Goal: Information Seeking & Learning: Learn about a topic

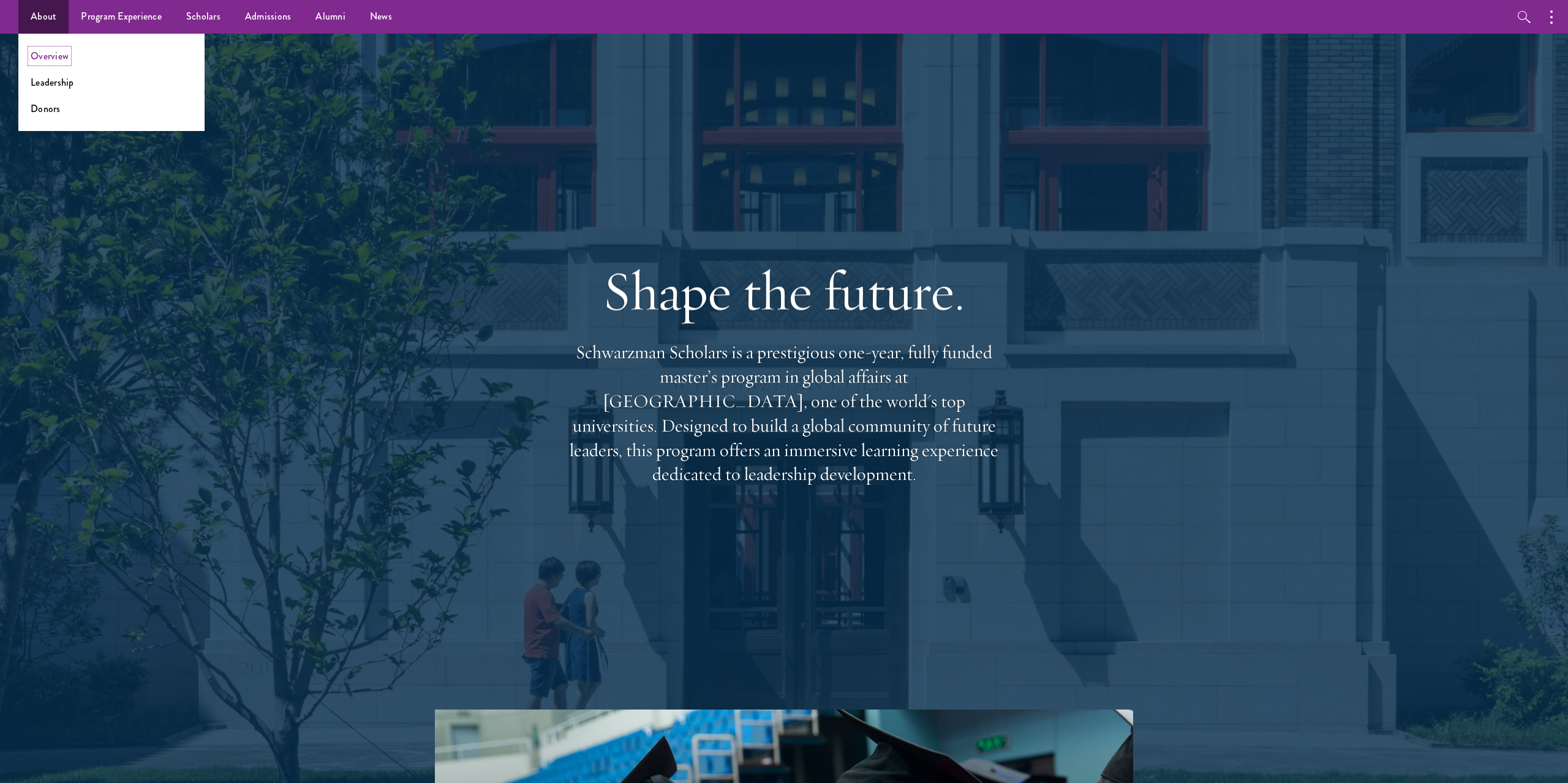
click at [57, 60] on link "Overview" at bounding box center [49, 56] width 38 height 14
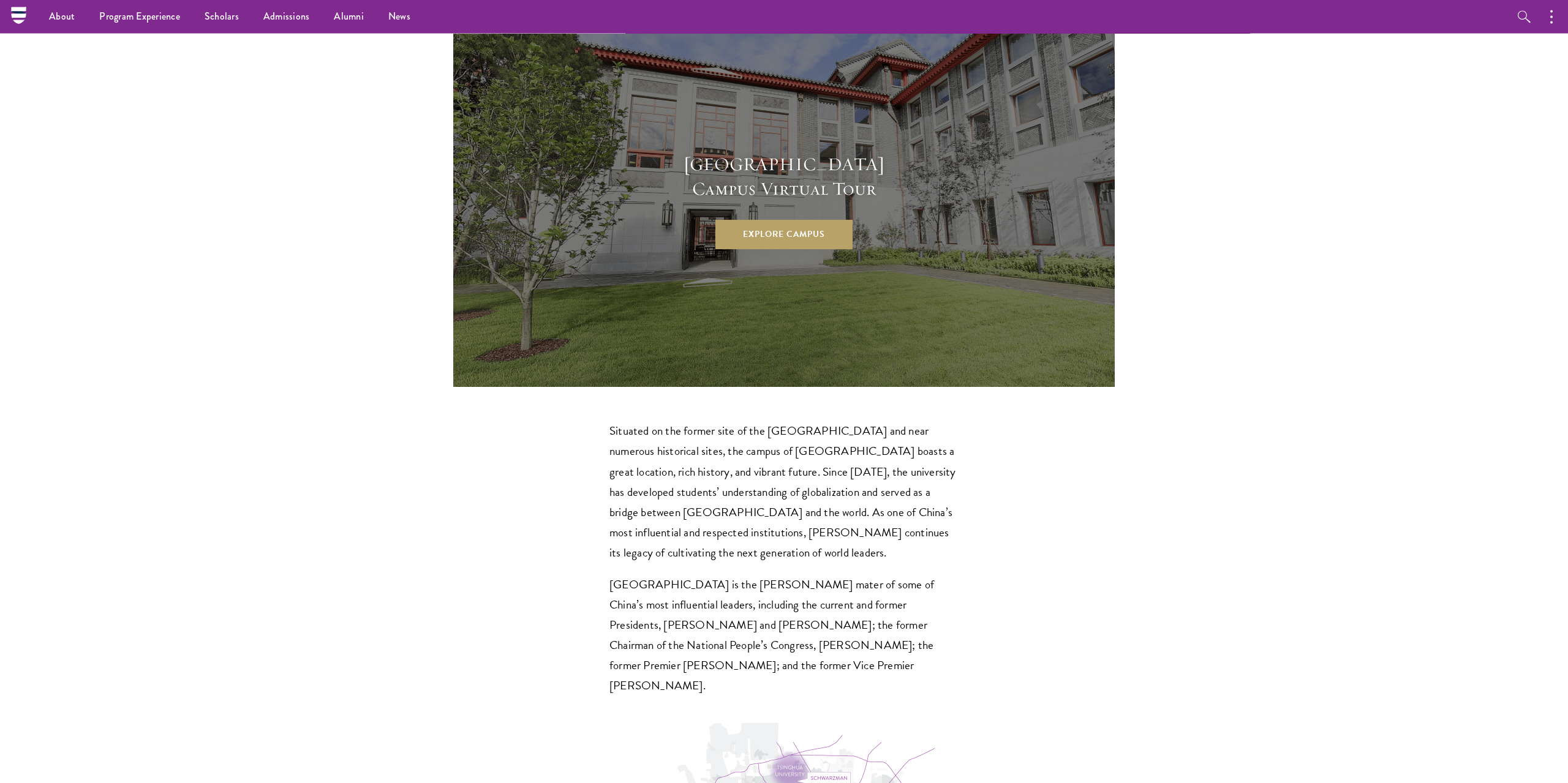
scroll to position [3245, 0]
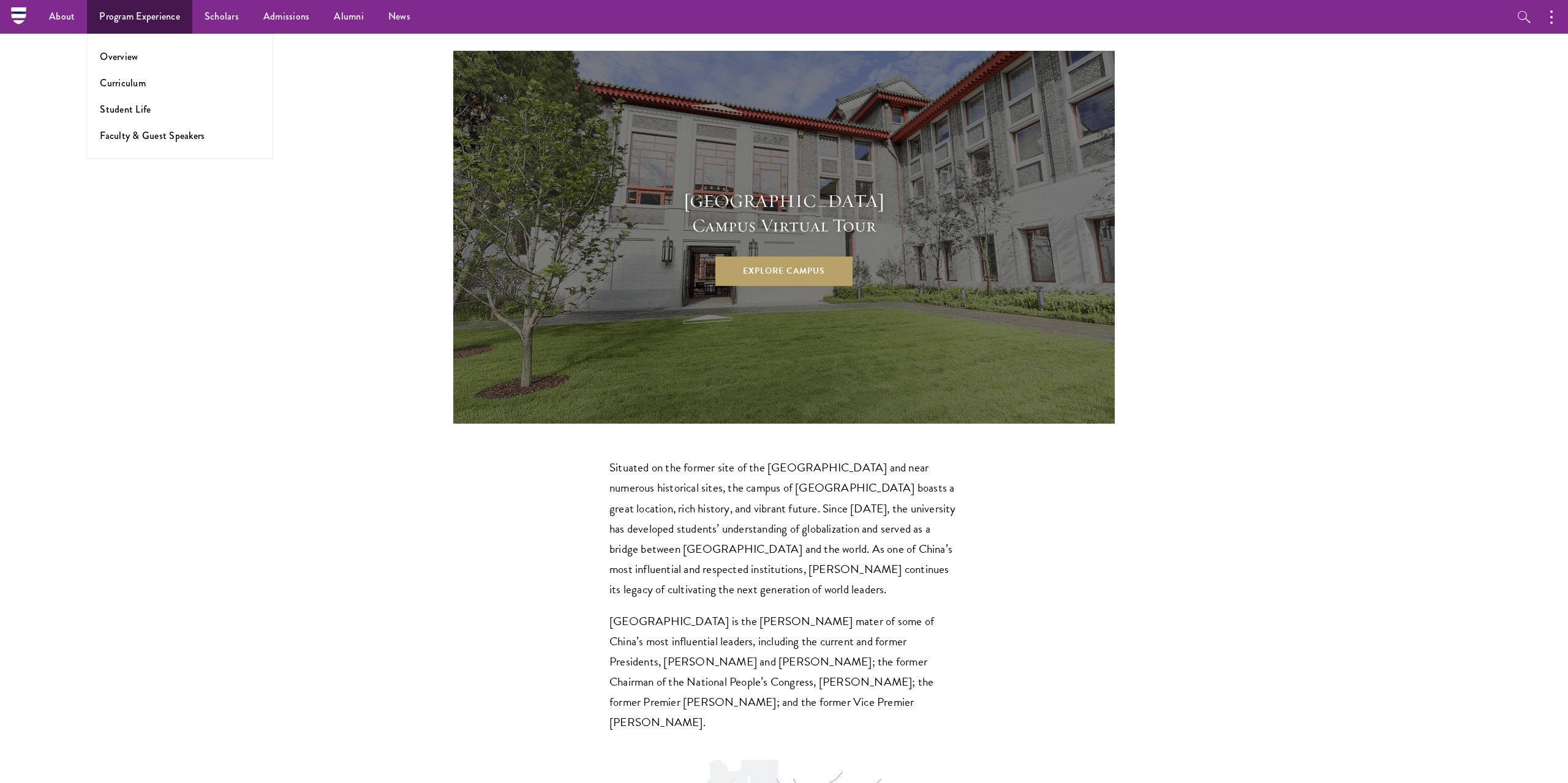
click at [108, 65] on ul "Overview Curriculum Student Life Faculty & Guest Speakers" at bounding box center [180, 96] width 187 height 125
click at [117, 55] on link "Overview" at bounding box center [118, 56] width 38 height 14
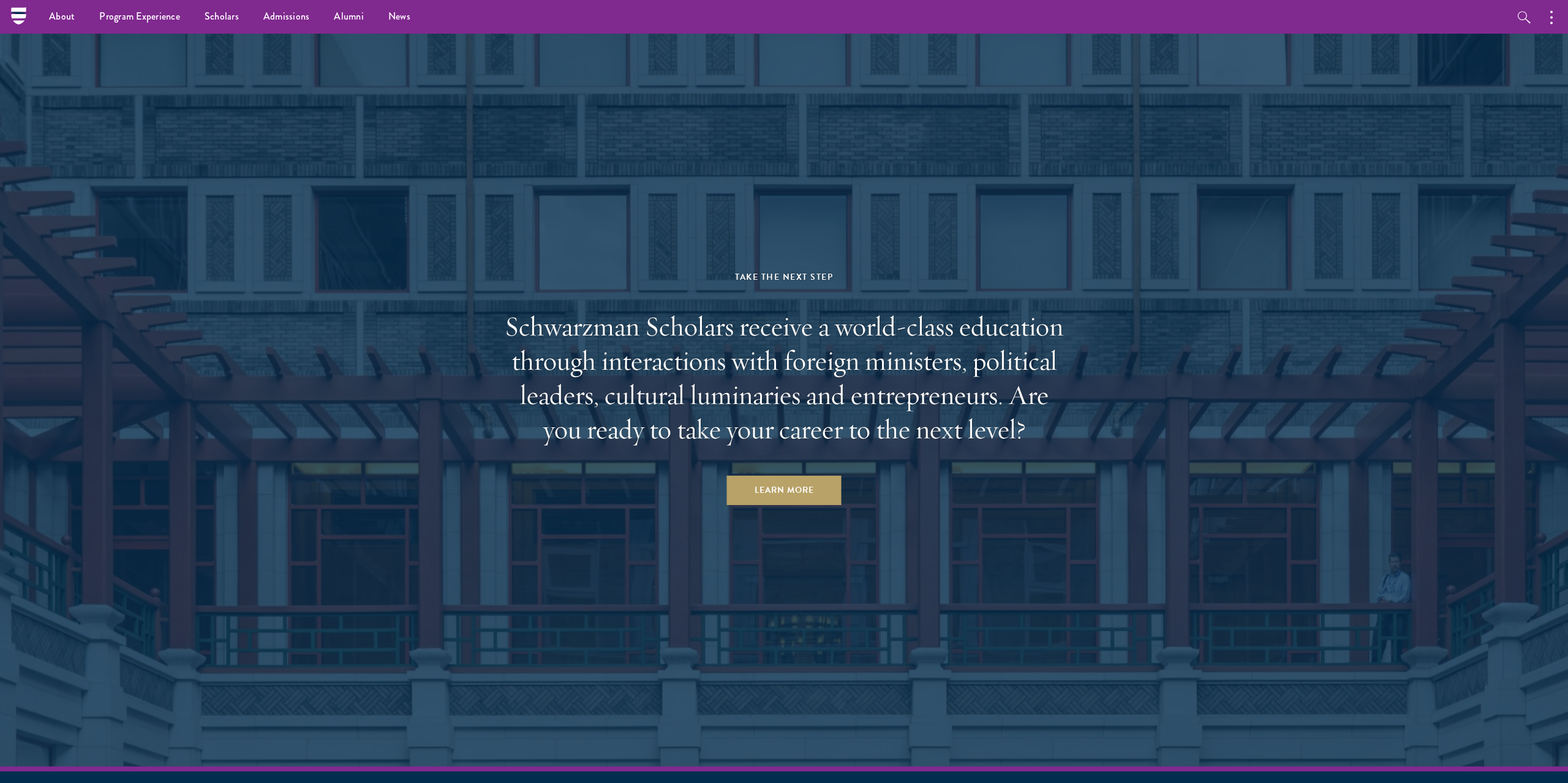
scroll to position [6114, 0]
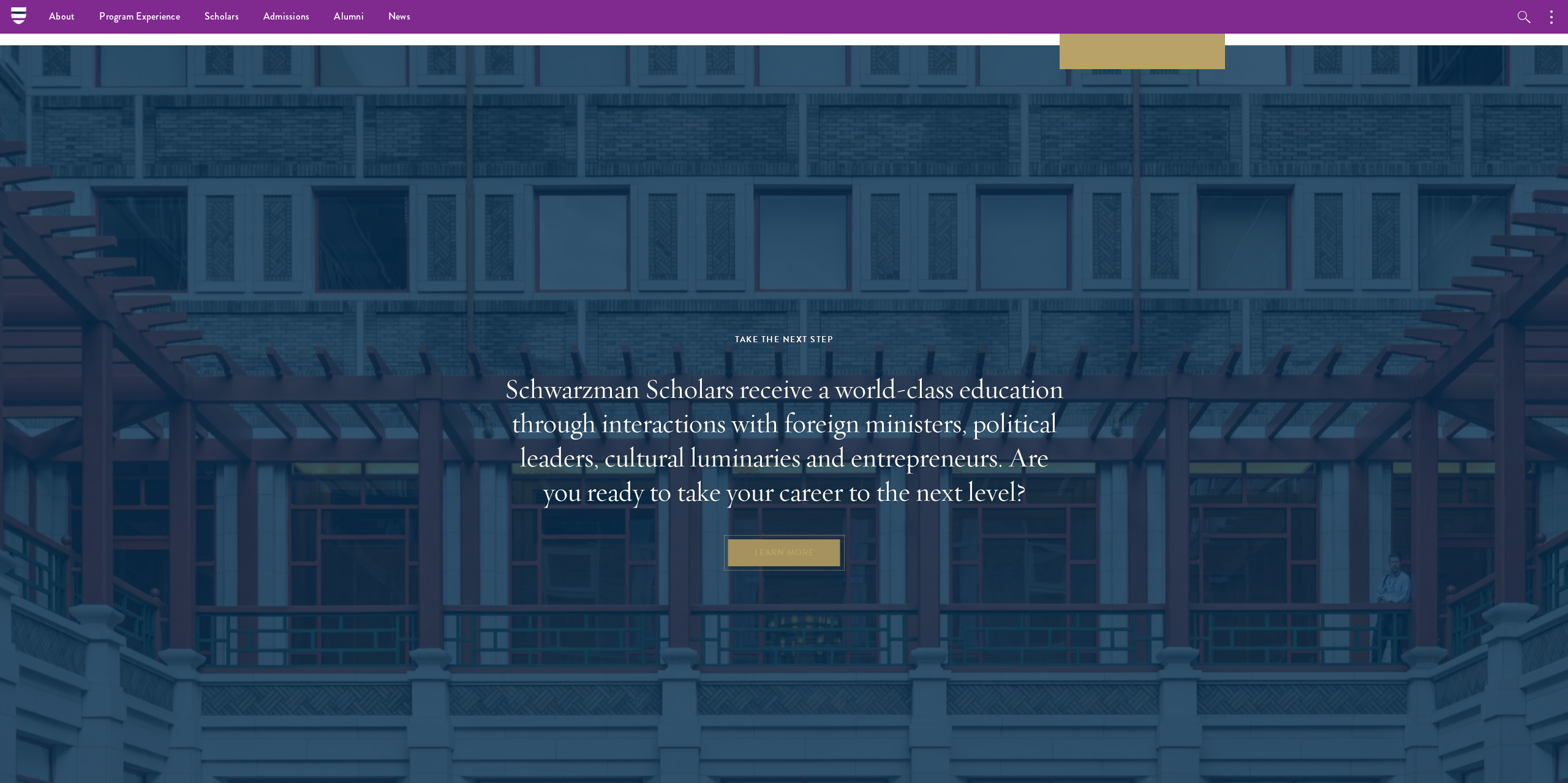
click at [826, 538] on link "Learn More" at bounding box center [784, 553] width 114 height 30
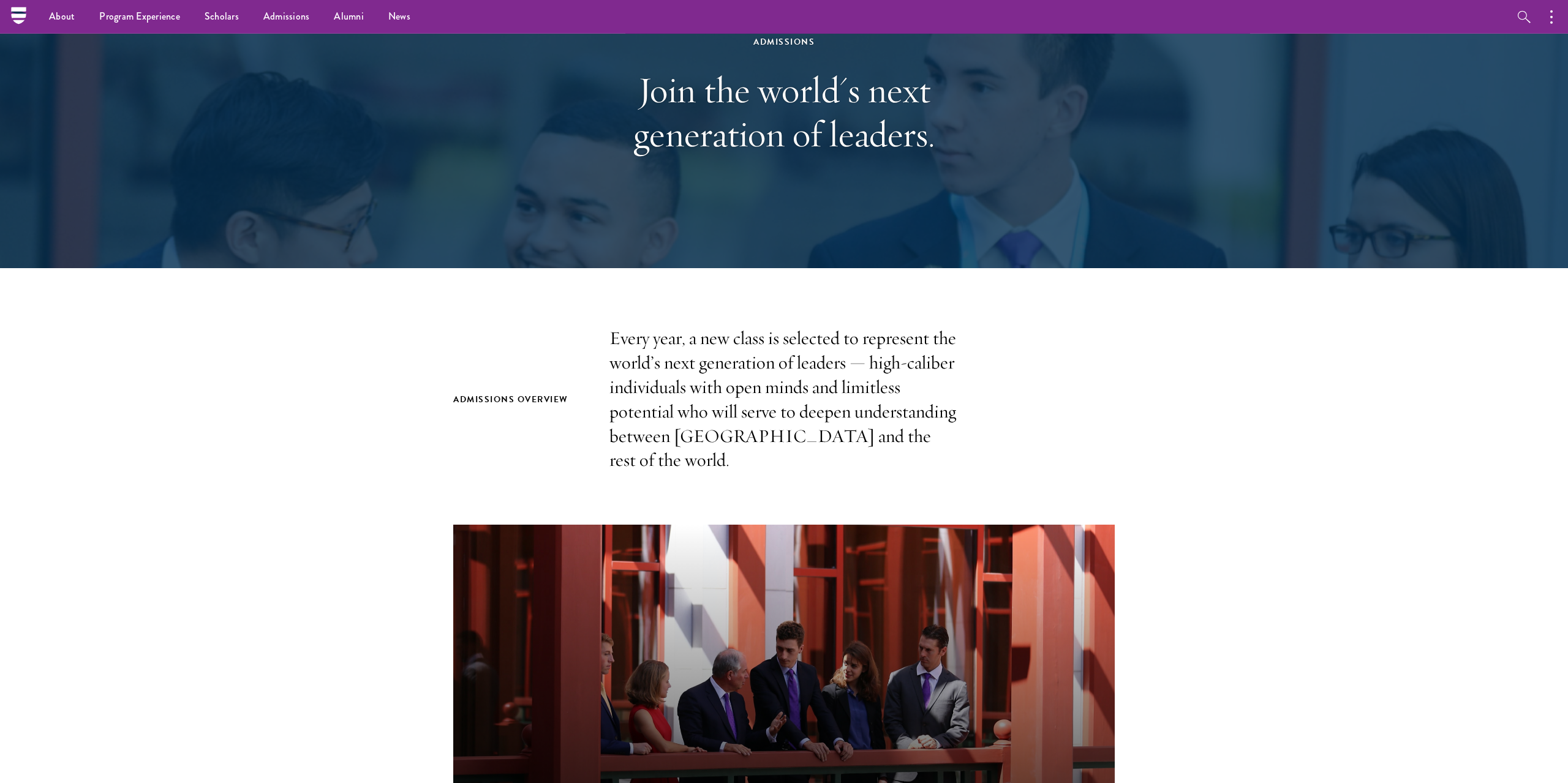
scroll to position [62, 0]
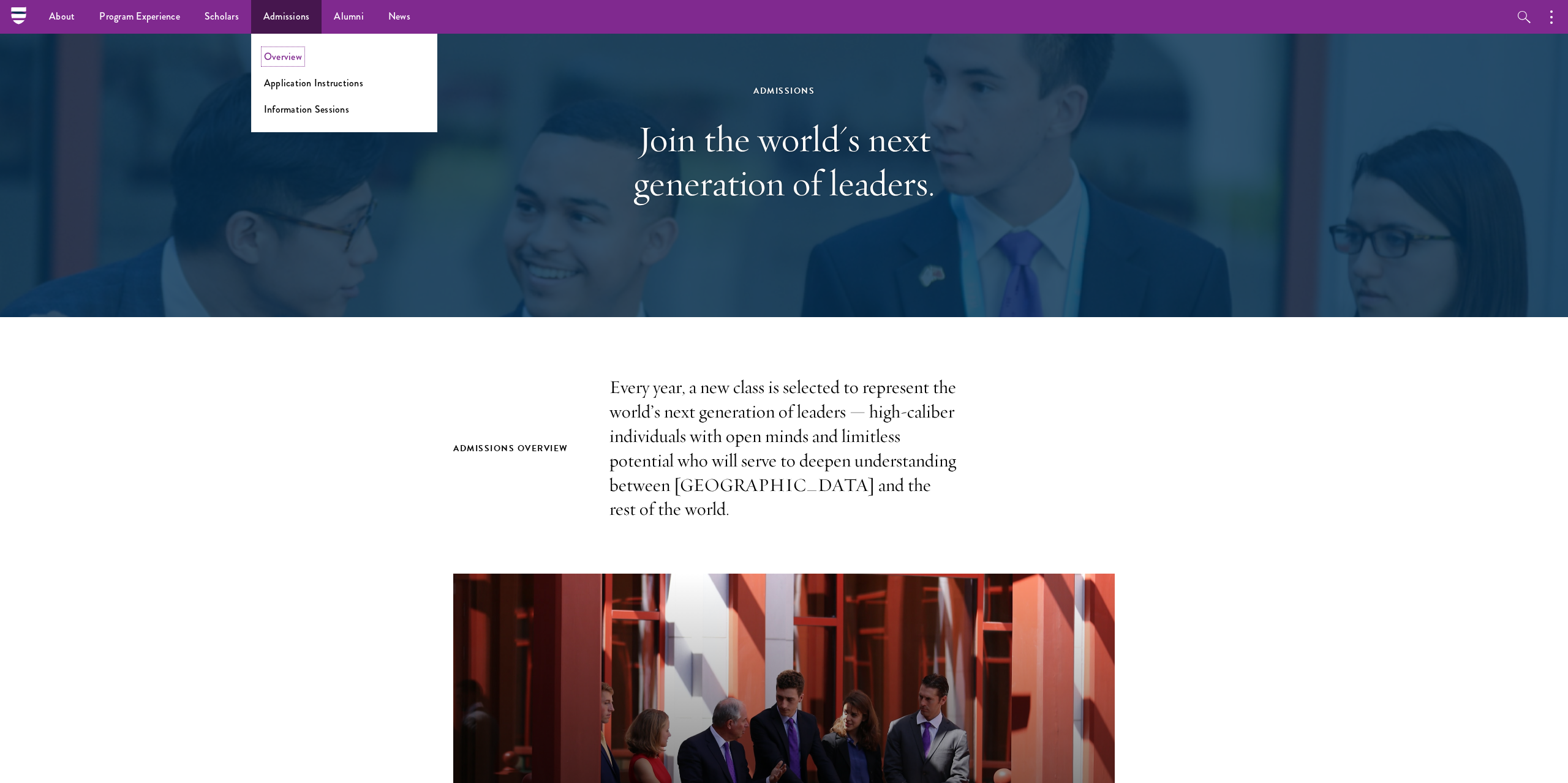
click at [291, 60] on link "Overview" at bounding box center [282, 56] width 38 height 14
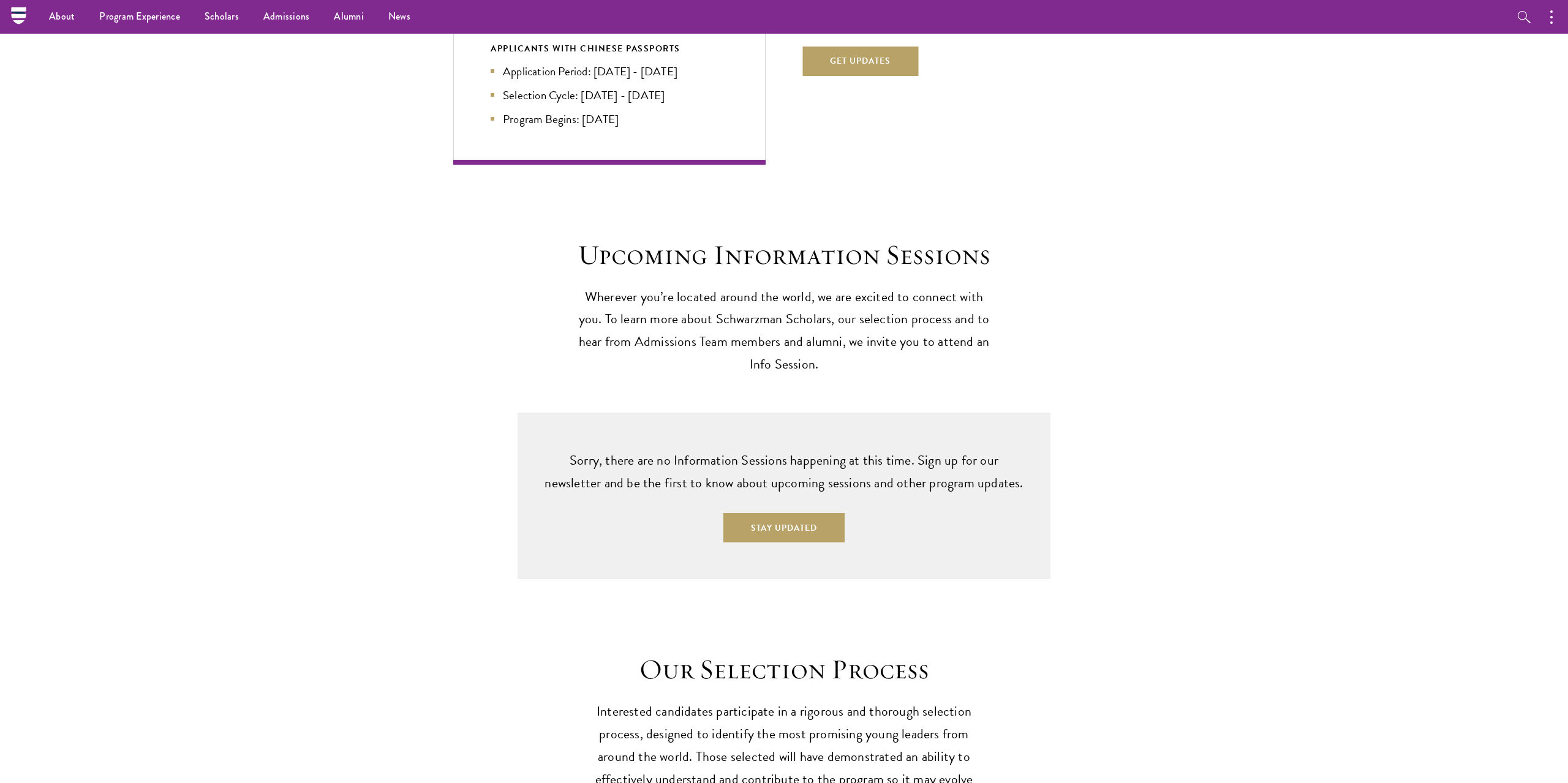
scroll to position [2560, 0]
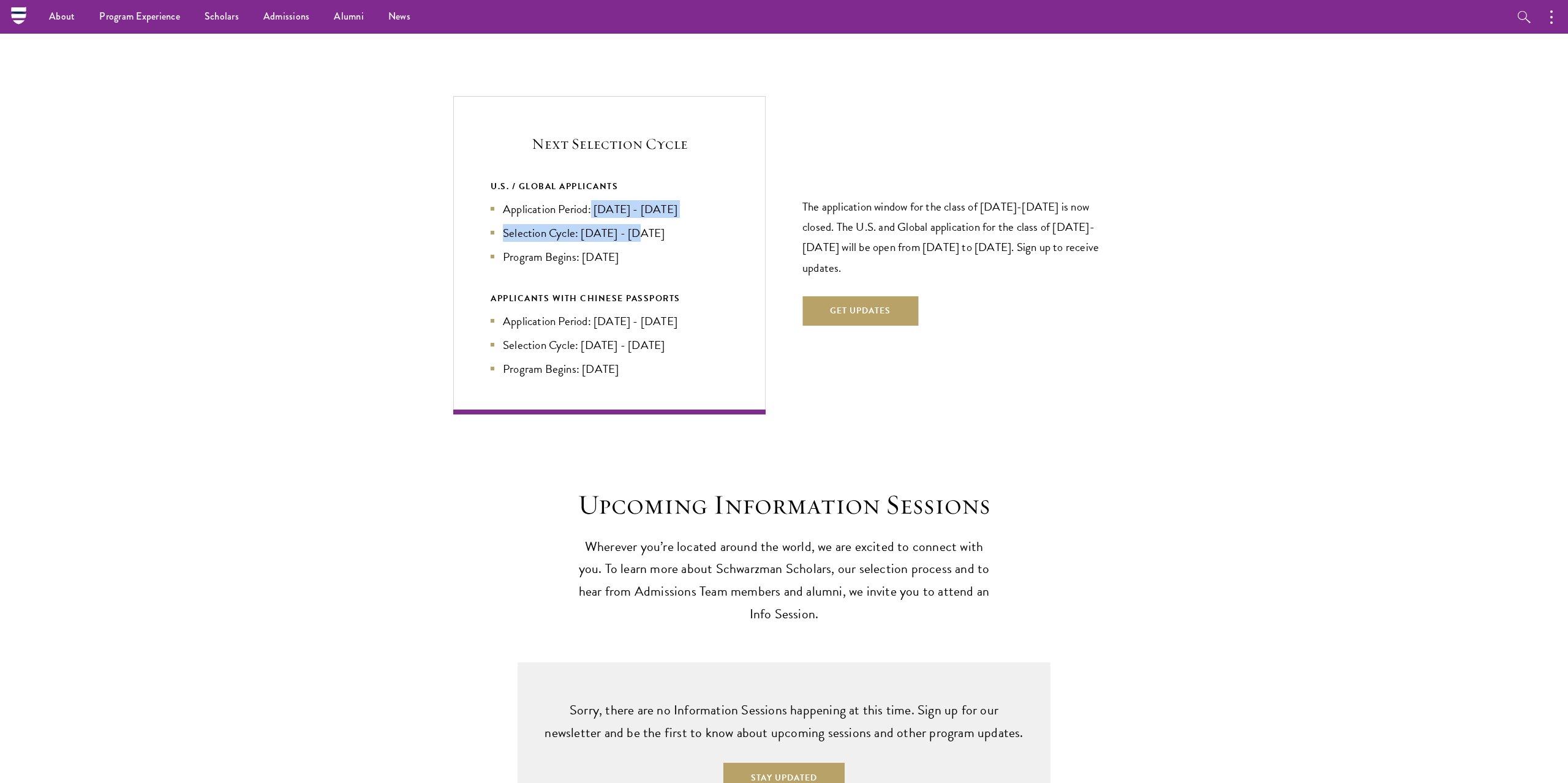
drag, startPoint x: 628, startPoint y: 196, endPoint x: 638, endPoint y: 200, distance: 10.8
click at [638, 200] on ul "Application Period: Apr 2026 - Sep 2026 Selection Cycle: Oct - Nov 2026 Program…" at bounding box center [609, 233] width 238 height 65
click at [639, 224] on li "Selection Cycle: Oct - Nov 2026" at bounding box center [609, 233] width 238 height 18
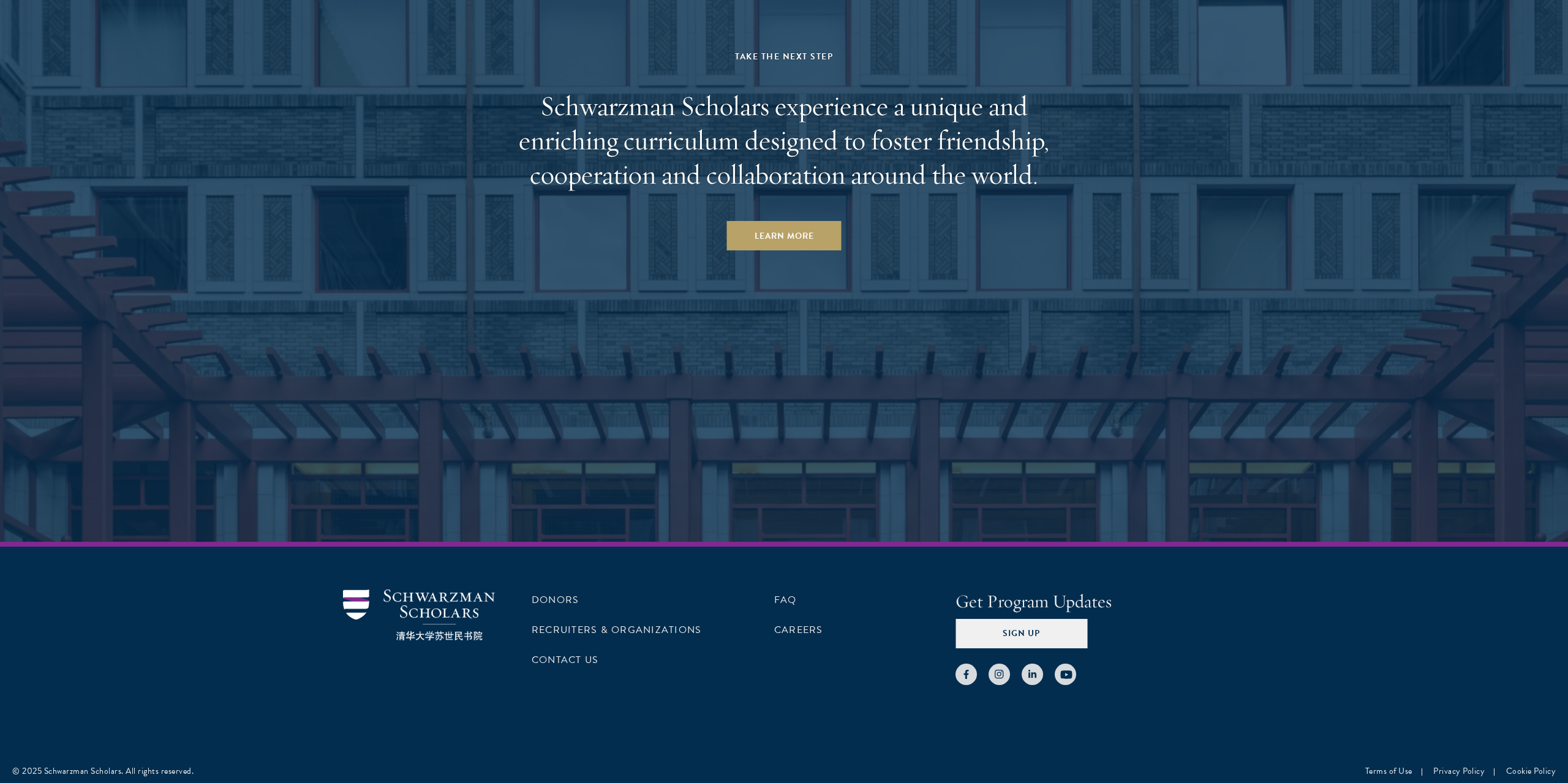
scroll to position [6060, 0]
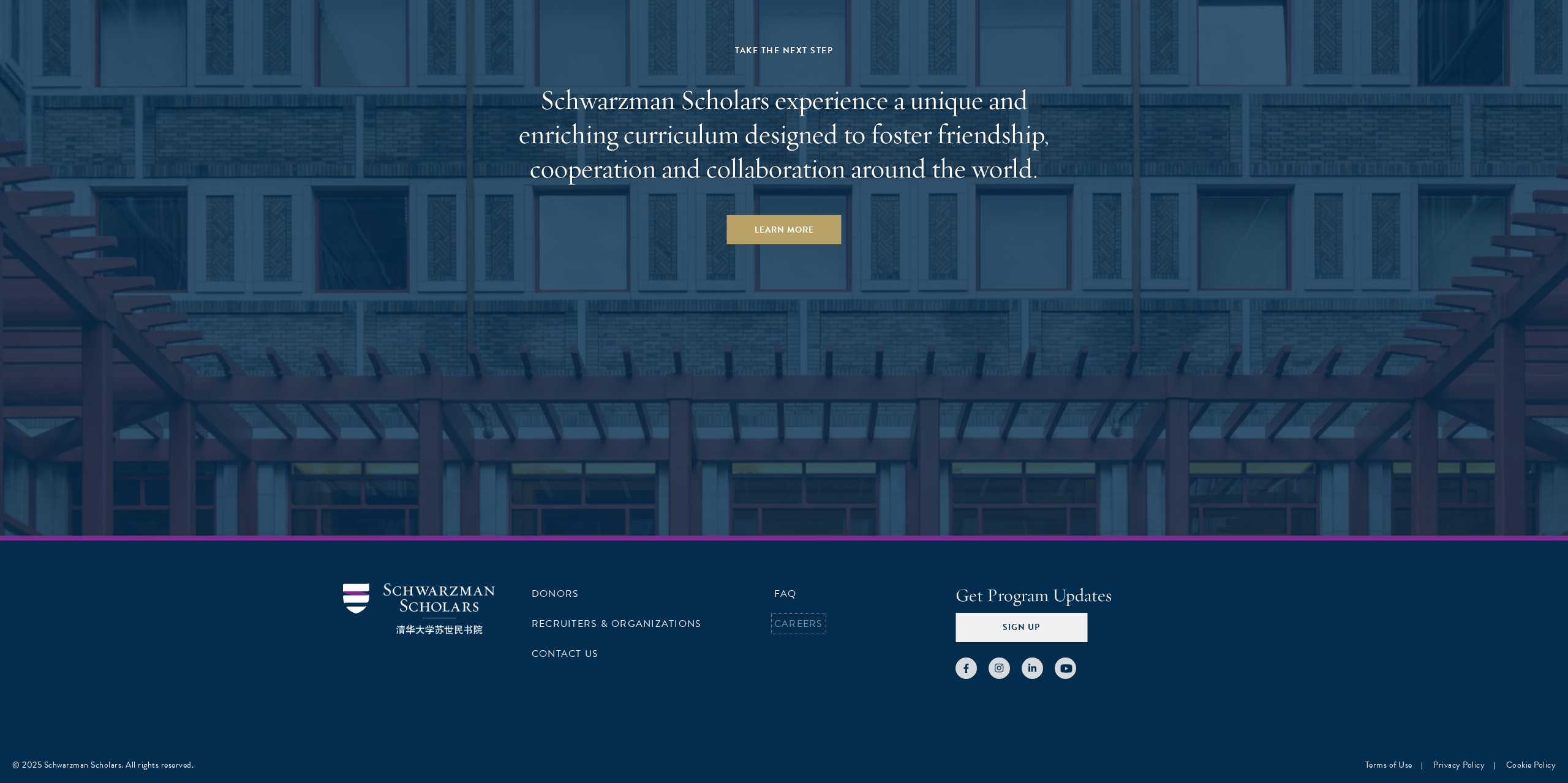
click at [805, 617] on link "Careers" at bounding box center [799, 624] width 49 height 15
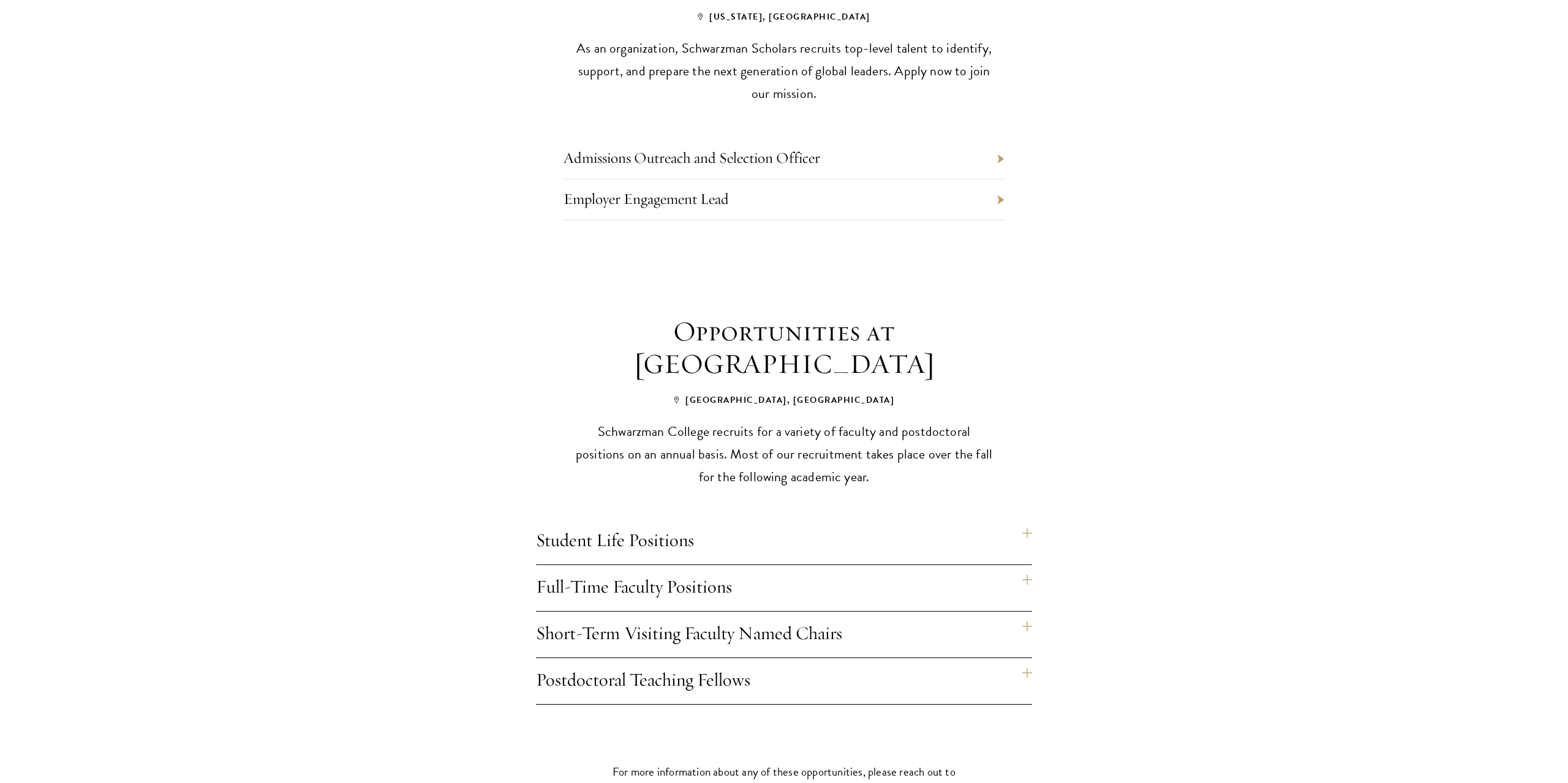
scroll to position [625, 0]
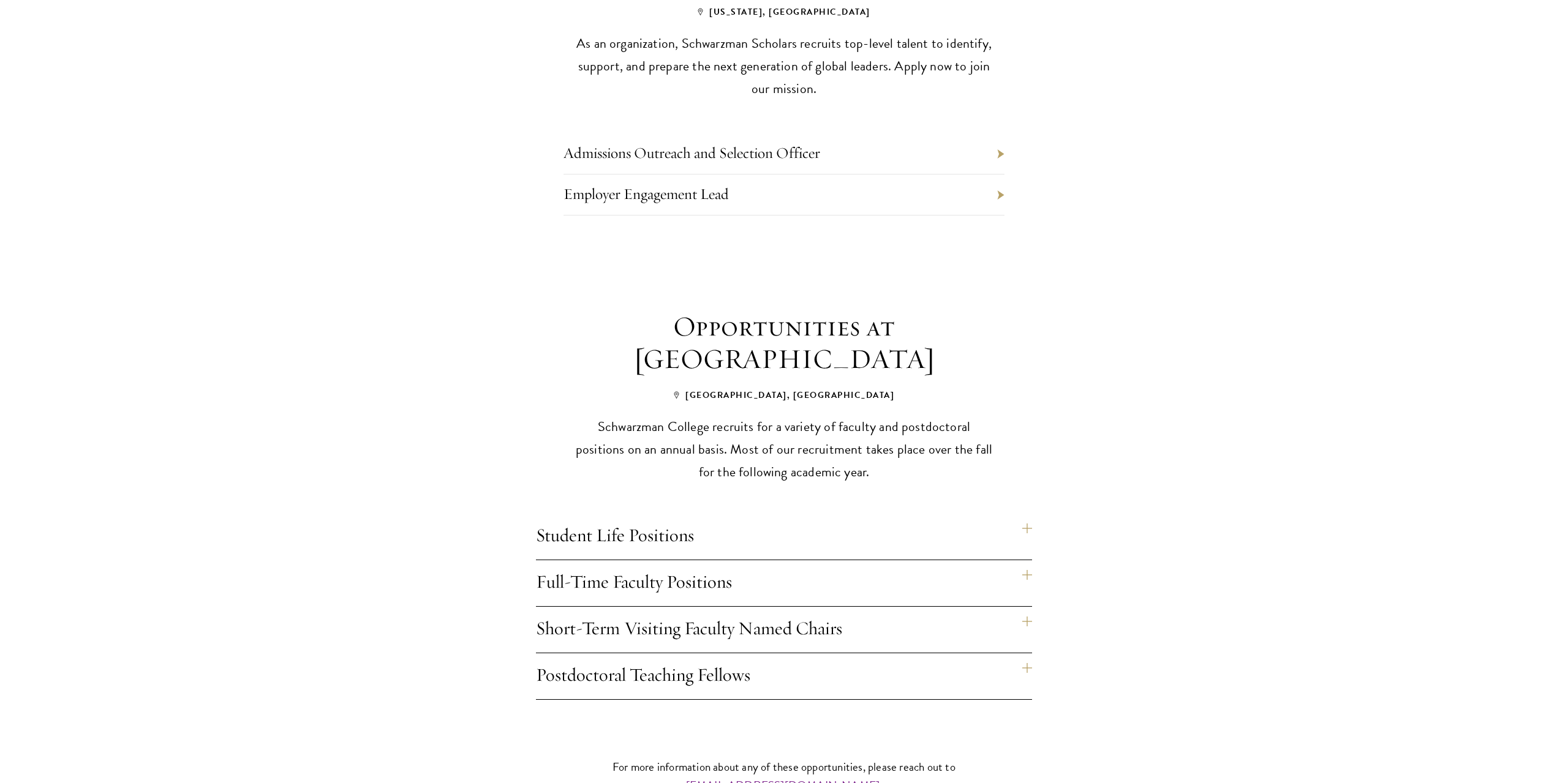
click at [698, 560] on h4 "Full-Time Faculty Positions" at bounding box center [783, 583] width 496 height 46
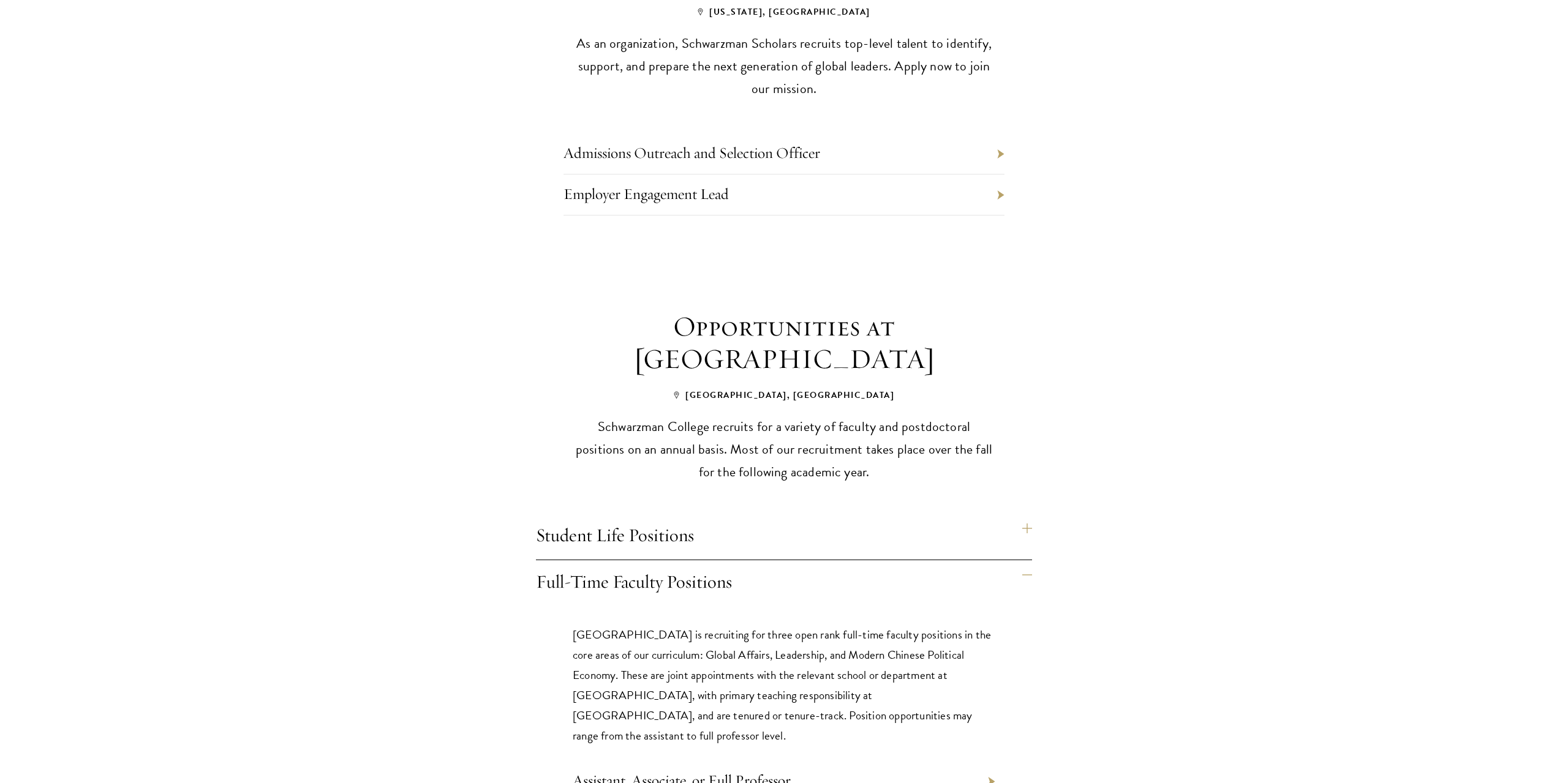
click at [712, 519] on h4 "Student Life Positions" at bounding box center [783, 536] width 496 height 46
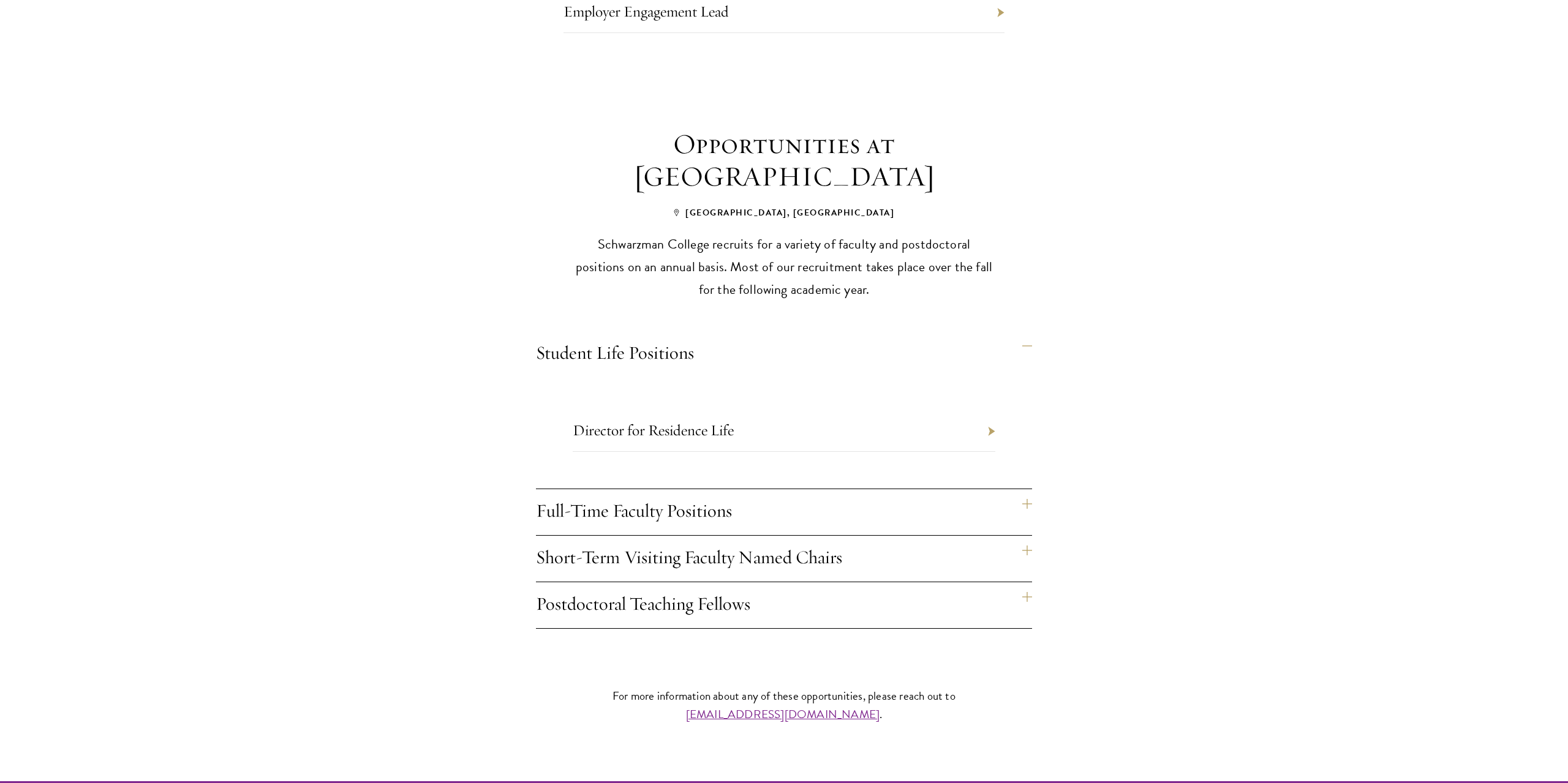
scroll to position [812, 0]
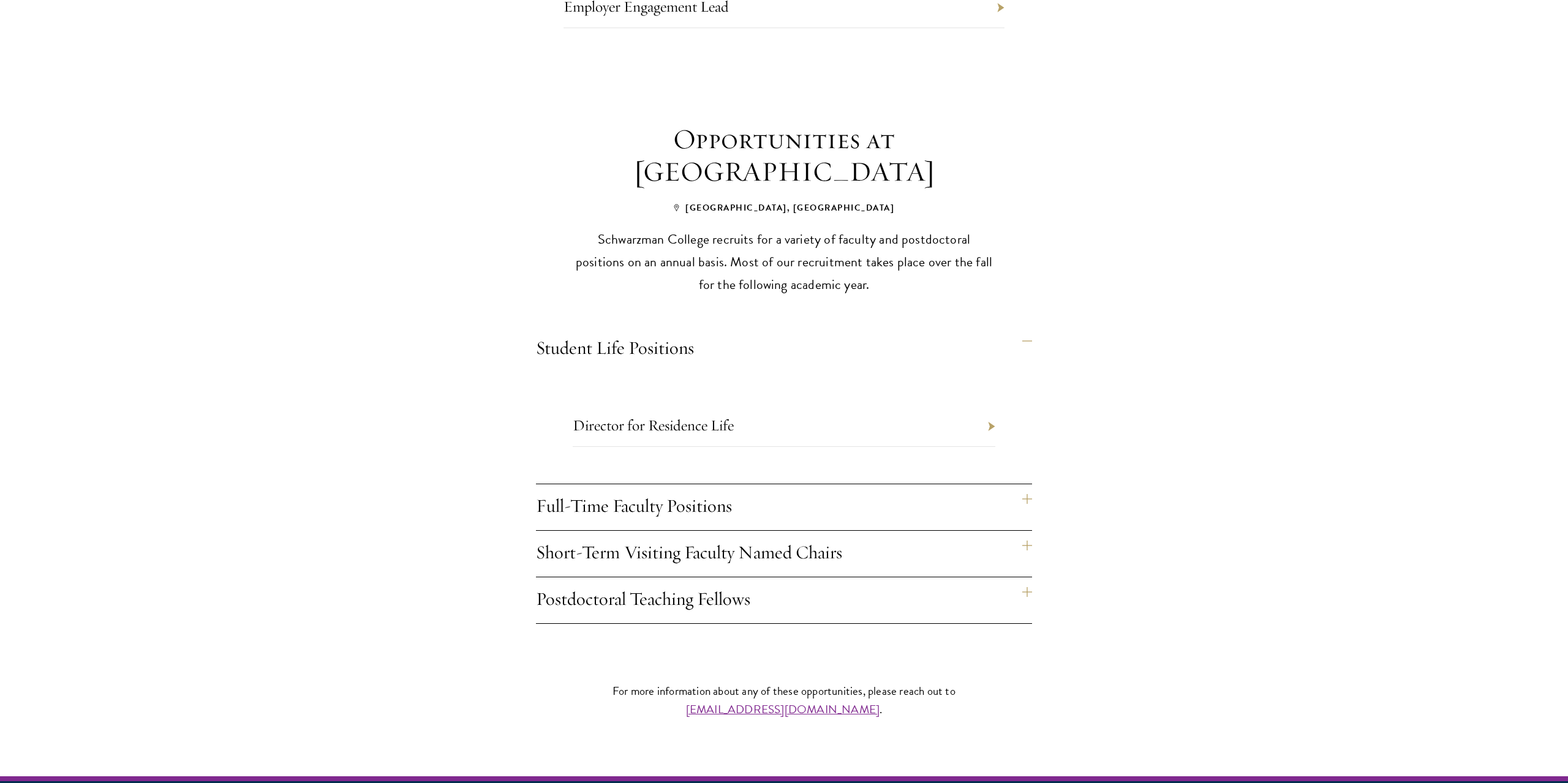
click at [772, 406] on li "Director for Residence Life" at bounding box center [783, 426] width 423 height 41
click at [742, 406] on li "Director for Residence Life" at bounding box center [783, 426] width 423 height 41
click at [727, 416] on link "Director for Residence Life" at bounding box center [652, 426] width 161 height 19
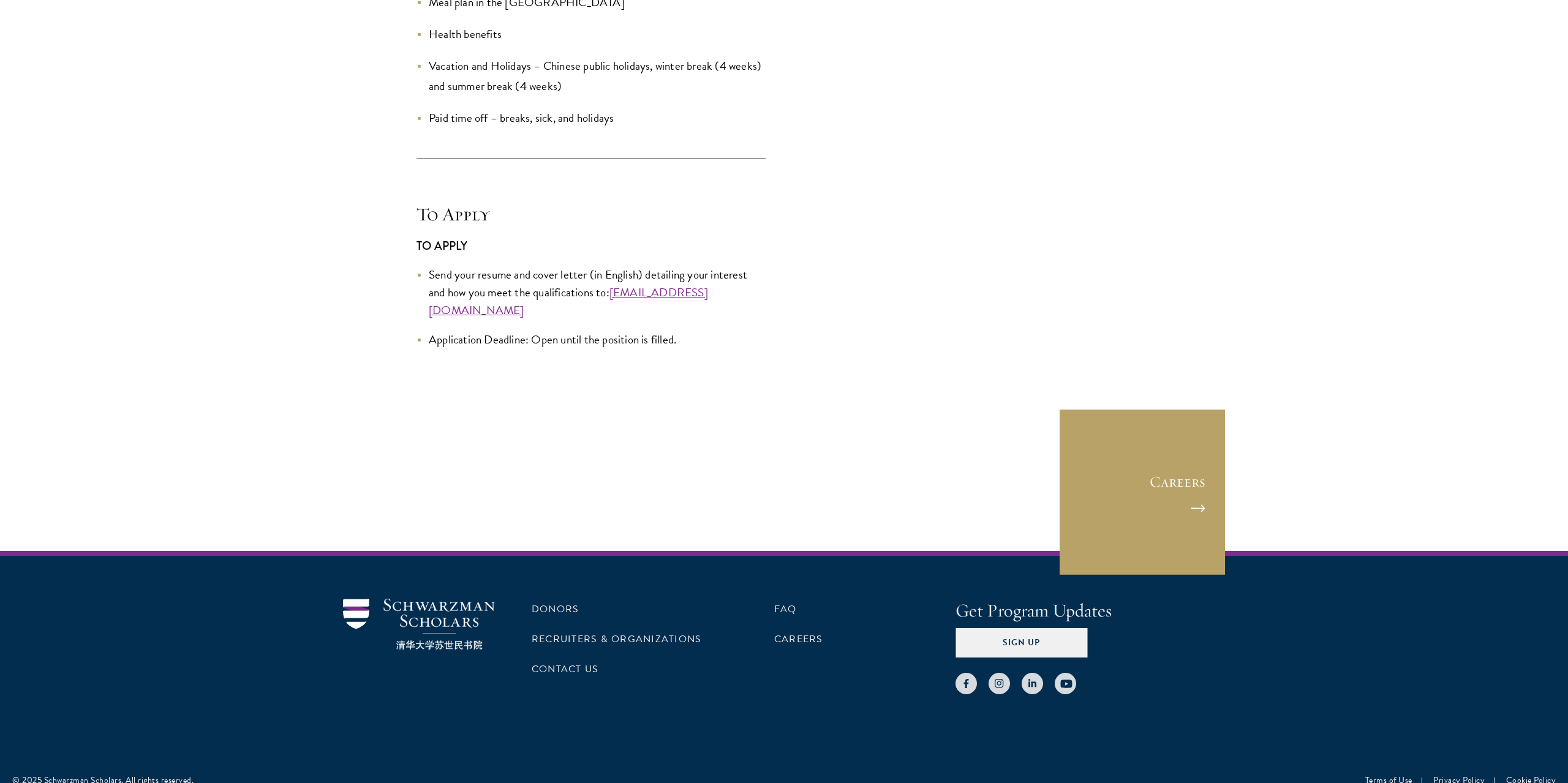
scroll to position [3636, 0]
